Goal: Information Seeking & Learning: Learn about a topic

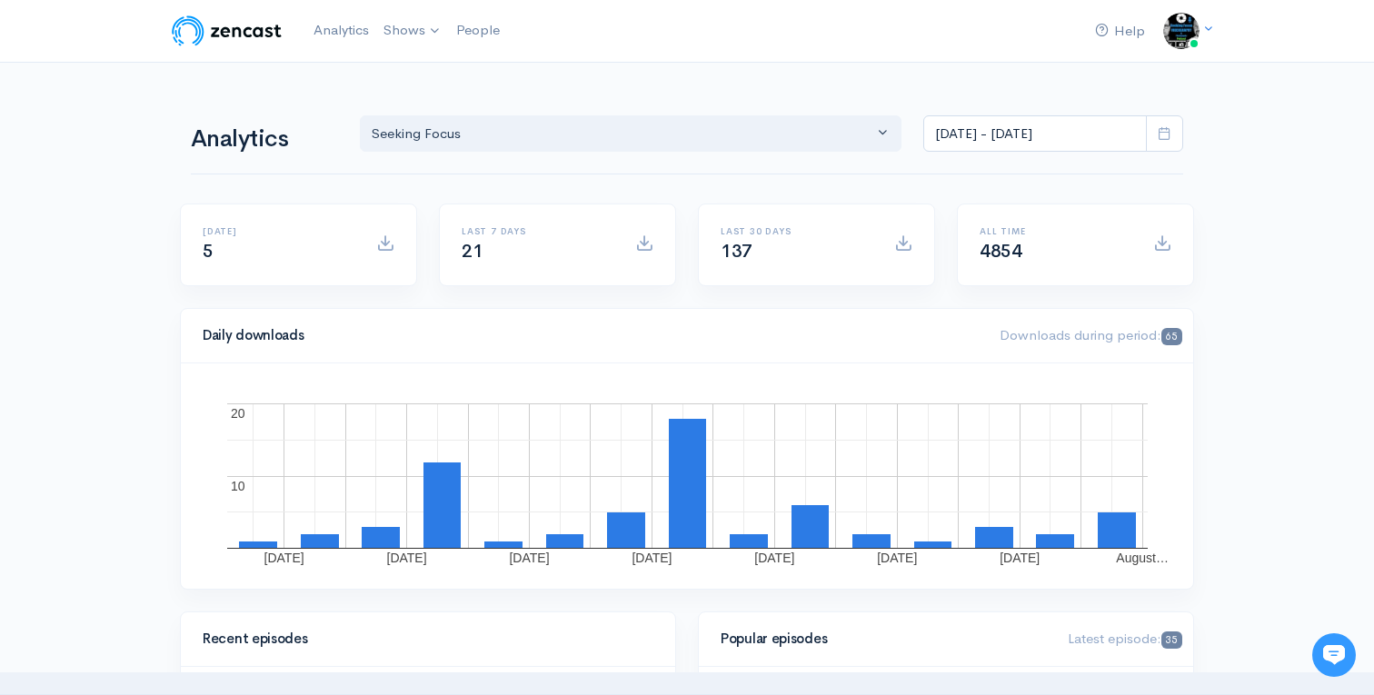
click at [1168, 127] on icon at bounding box center [1165, 133] width 14 height 14
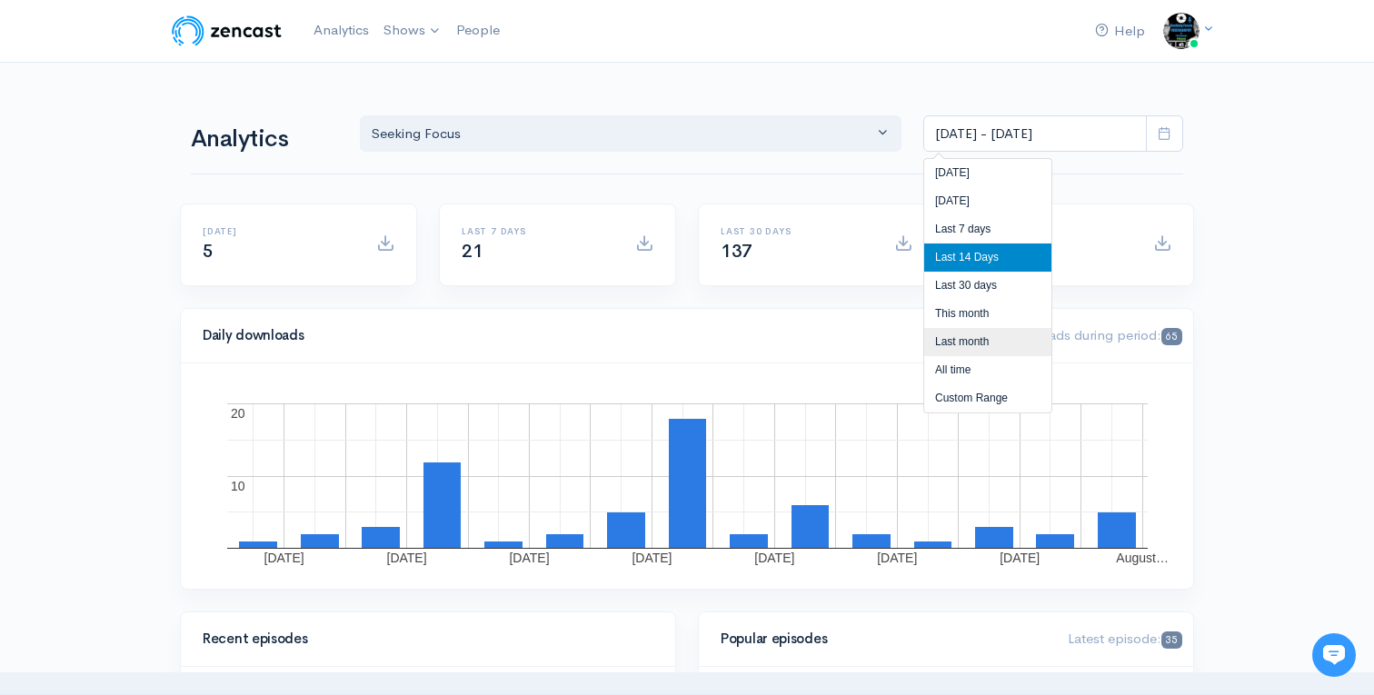
click at [979, 339] on li "Last month" at bounding box center [987, 342] width 127 height 28
type input "[DATE] - [DATE]"
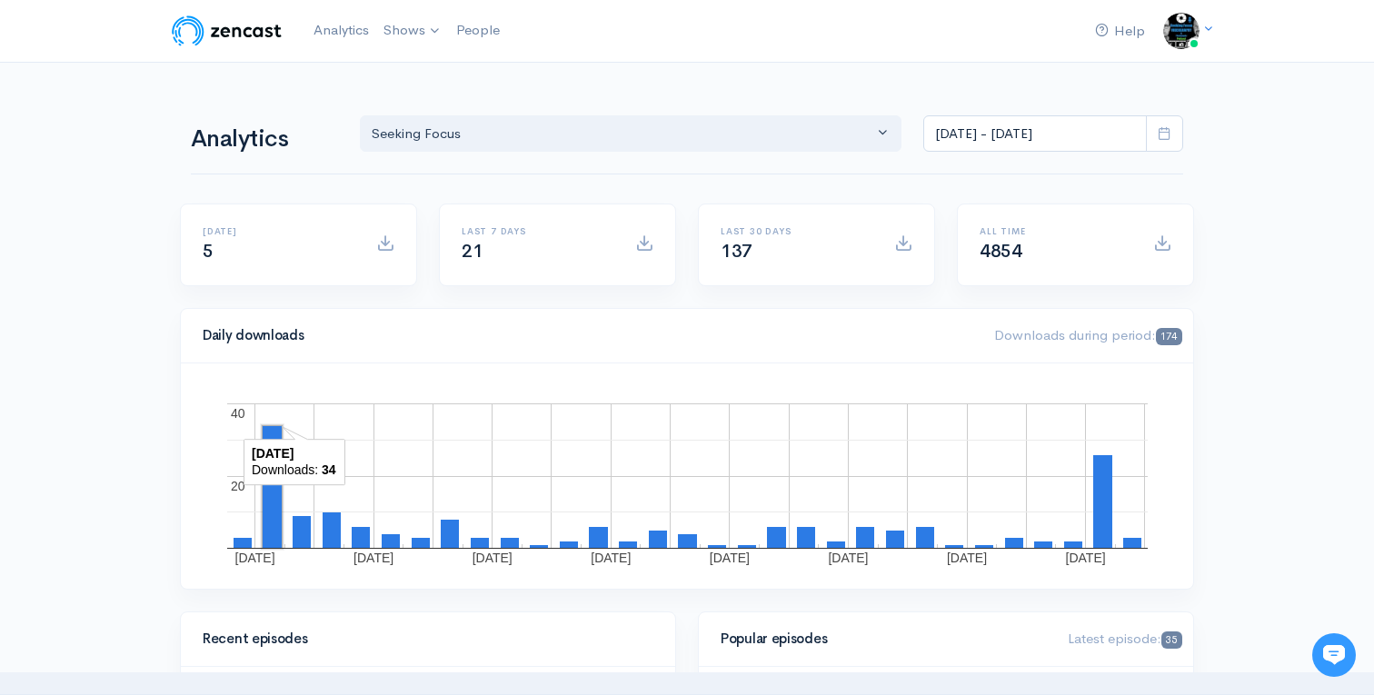
click at [269, 509] on rect "A chart." at bounding box center [272, 487] width 19 height 122
click at [269, 509] on rect "A chart." at bounding box center [272, 486] width 15 height 117
click at [269, 509] on rect "A chart." at bounding box center [272, 487] width 19 height 122
click at [1196, 442] on div "Daily downloads Downloads during period: 174 [DATE] [DATE] [DATE] [DATE] [DATE]…" at bounding box center [687, 460] width 1036 height 304
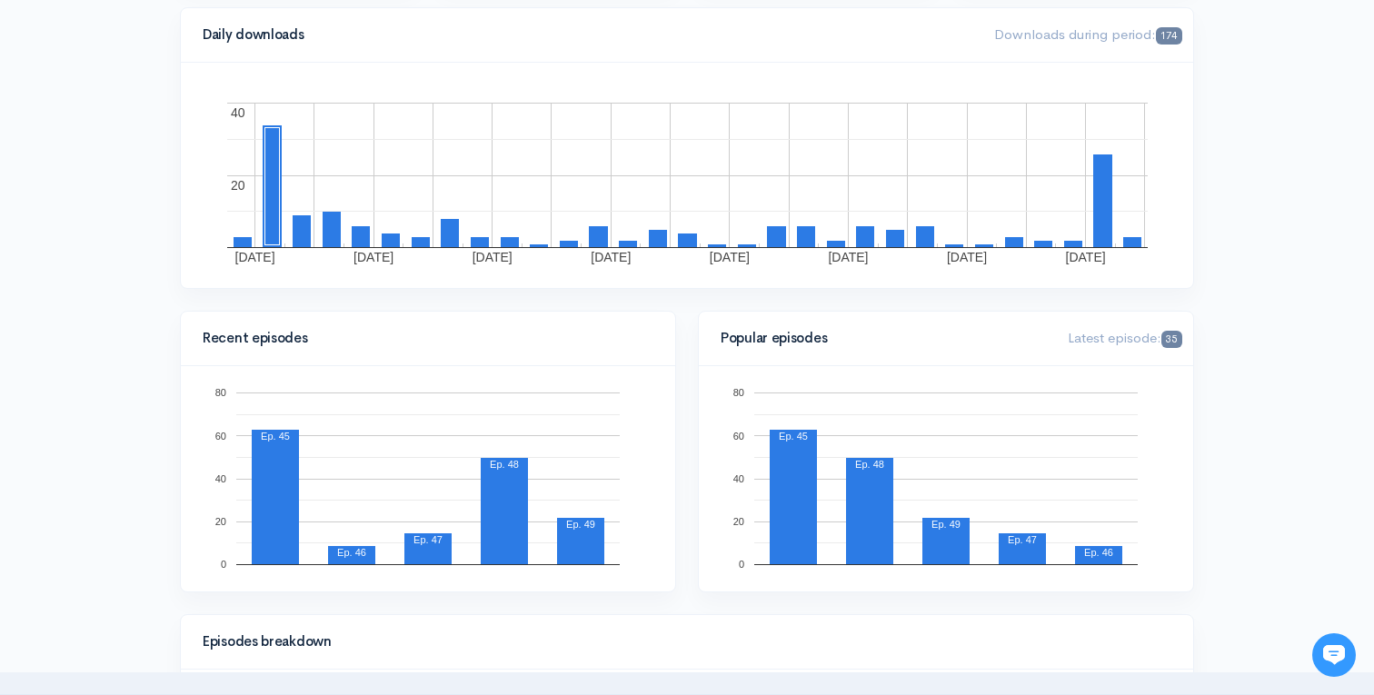
scroll to position [330, 0]
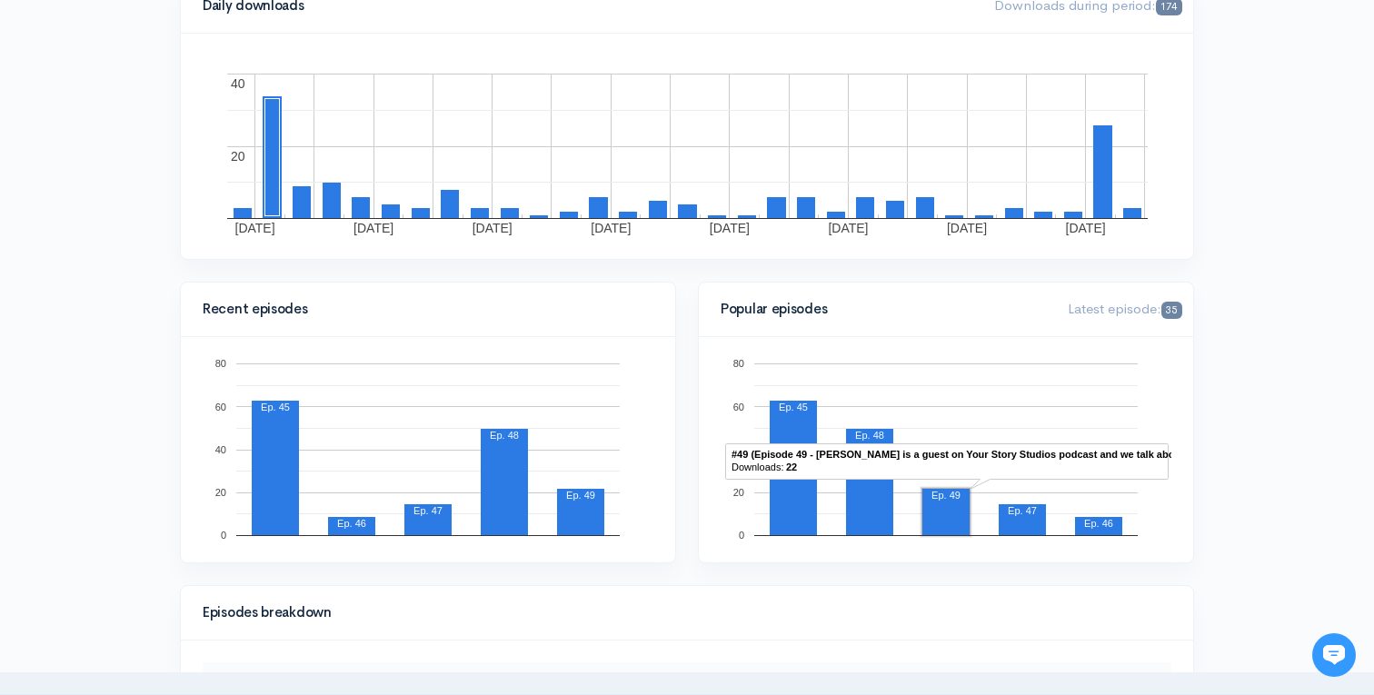
click at [955, 506] on rect "A chart." at bounding box center [946, 512] width 47 height 46
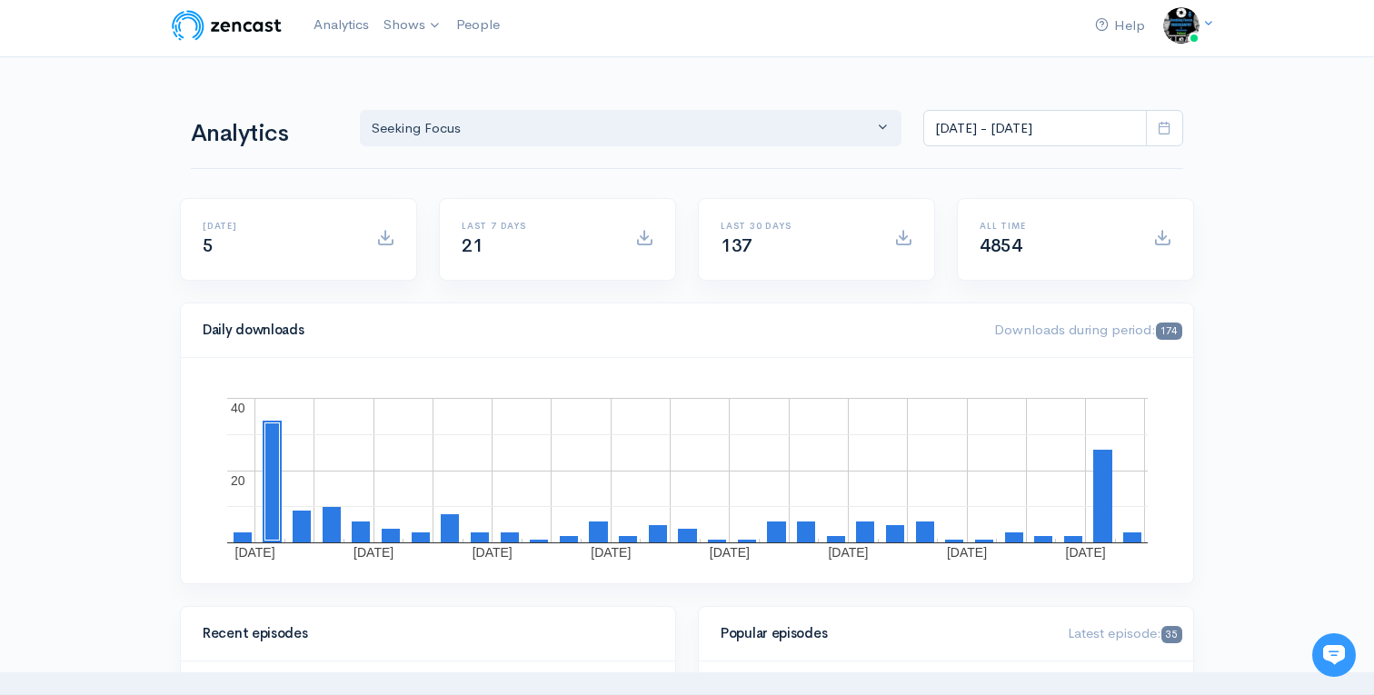
scroll to position [0, 0]
